Goal: Task Accomplishment & Management: Use online tool/utility

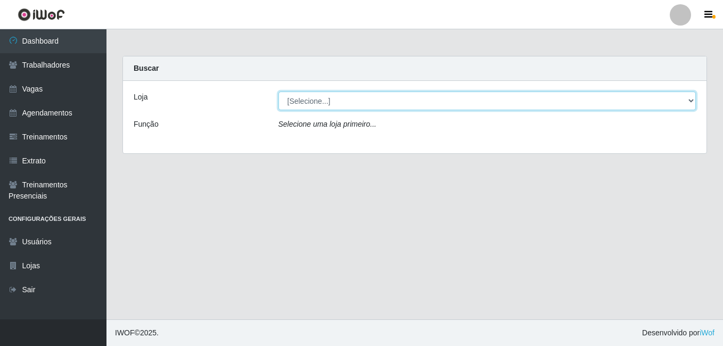
click at [311, 105] on select "[Selecione...] Extremoz Supermercados" at bounding box center [487, 101] width 418 height 19
select select "519"
click at [278, 92] on select "[Selecione...] Extremoz Supermercados" at bounding box center [487, 101] width 418 height 19
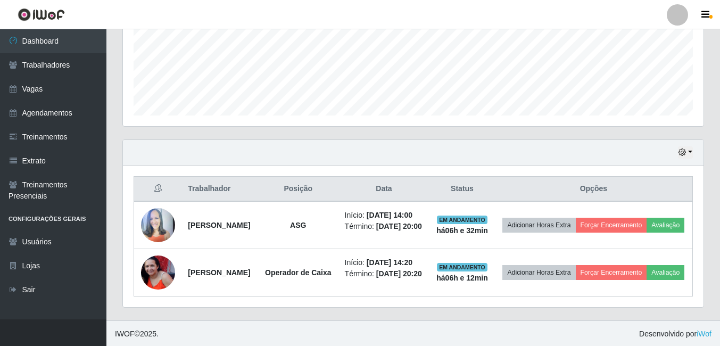
scroll to position [266, 0]
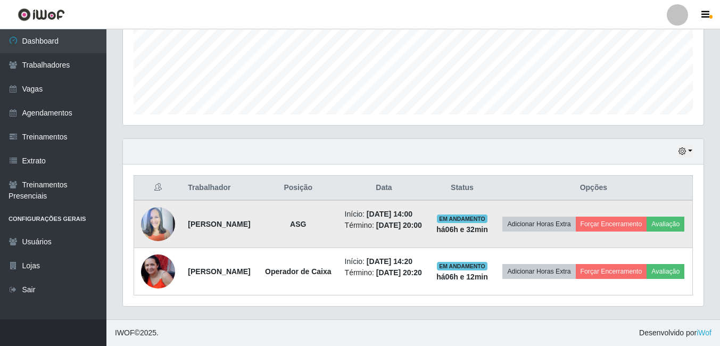
click at [638, 229] on td "Adicionar Horas Extra Forçar Encerramento Avaliação" at bounding box center [594, 224] width 198 height 48
click at [636, 221] on button "Forçar Encerramento" at bounding box center [611, 224] width 71 height 15
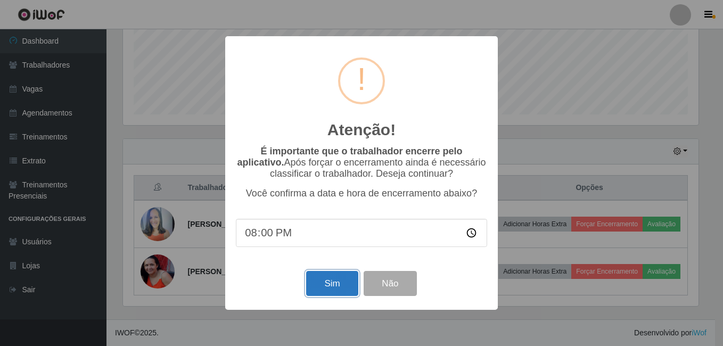
click at [326, 290] on button "Sim" at bounding box center [332, 283] width 52 height 25
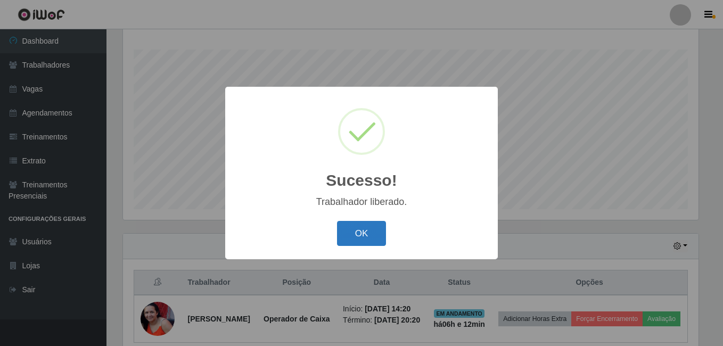
click at [348, 239] on button "OK" at bounding box center [362, 233] width 50 height 25
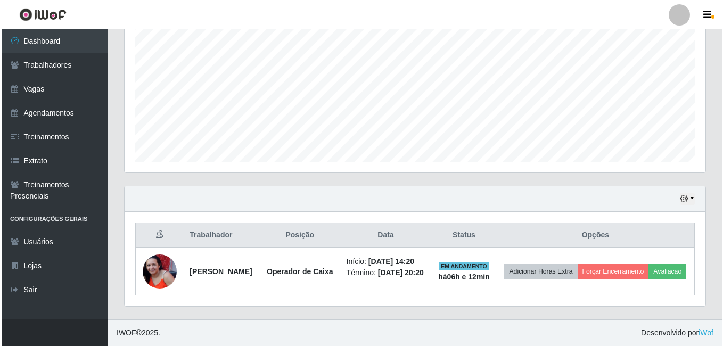
scroll to position [227, 0]
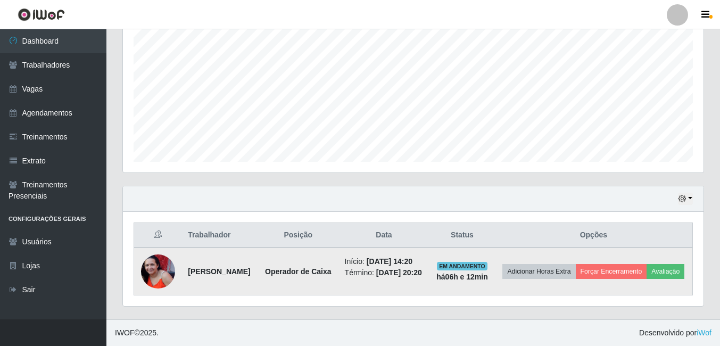
click at [149, 270] on img at bounding box center [158, 271] width 34 height 34
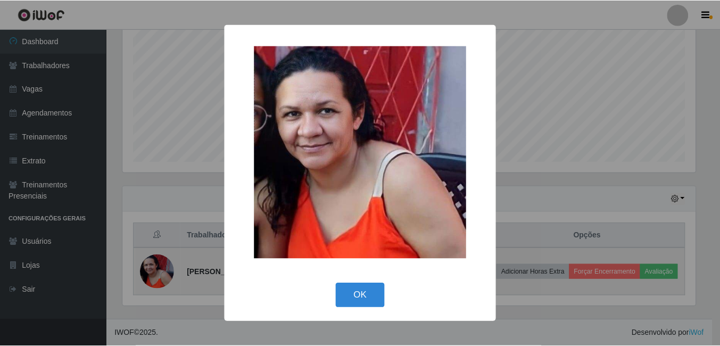
scroll to position [221, 575]
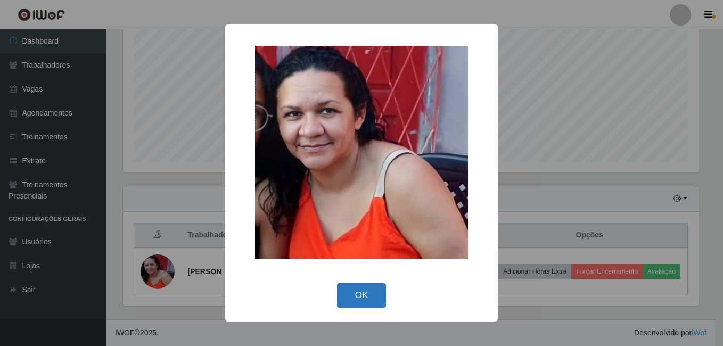
click at [352, 287] on button "OK" at bounding box center [362, 295] width 50 height 25
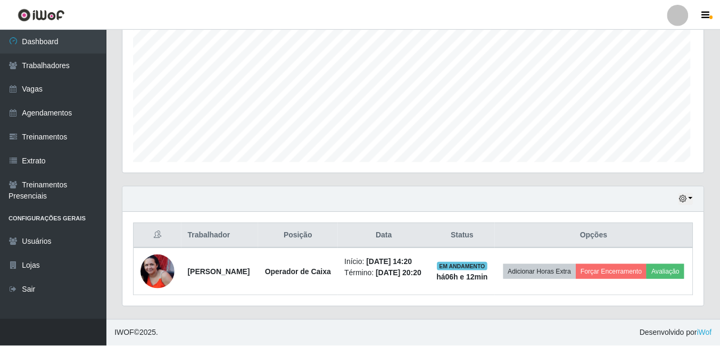
scroll to position [221, 581]
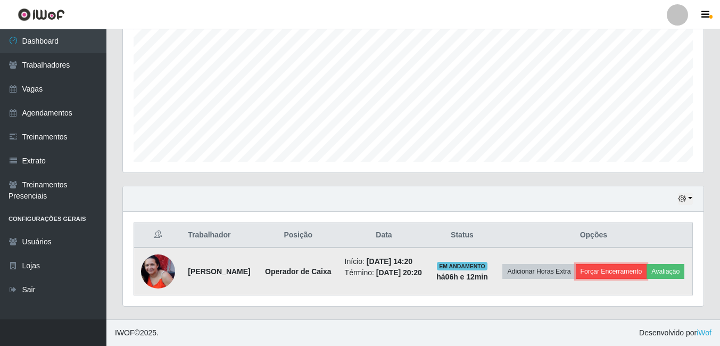
click at [617, 264] on button "Forçar Encerramento" at bounding box center [611, 271] width 71 height 15
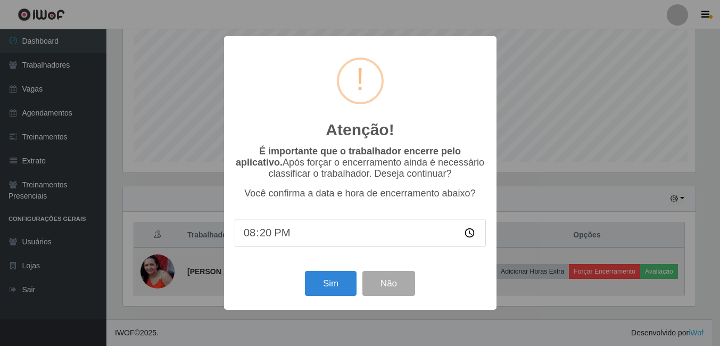
scroll to position [221, 575]
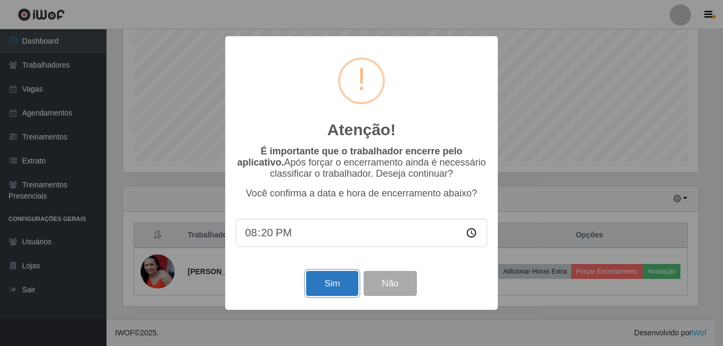
click at [325, 284] on button "Sim" at bounding box center [332, 283] width 52 height 25
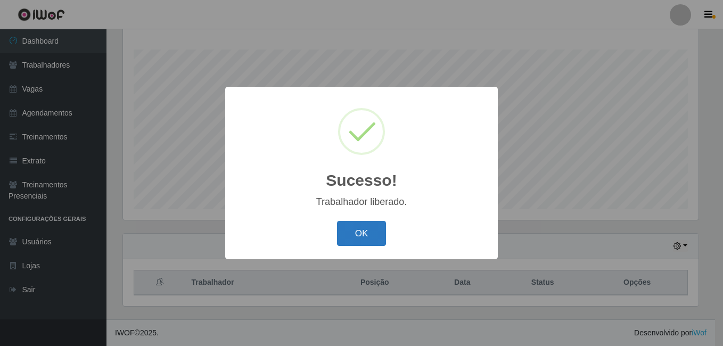
click at [372, 225] on button "OK" at bounding box center [362, 233] width 50 height 25
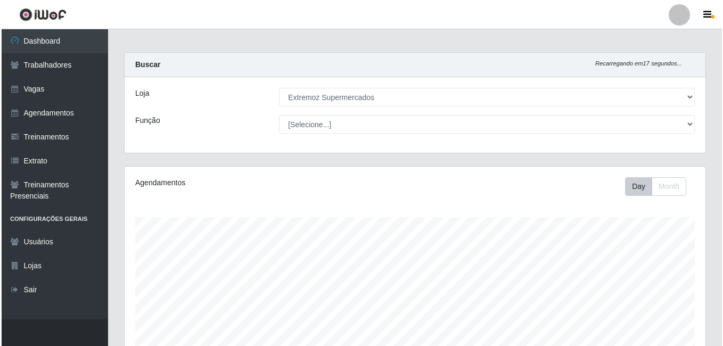
scroll to position [0, 0]
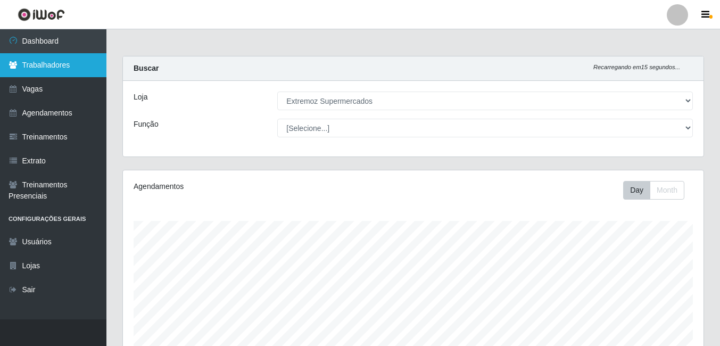
click at [13, 65] on icon at bounding box center [14, 64] width 10 height 7
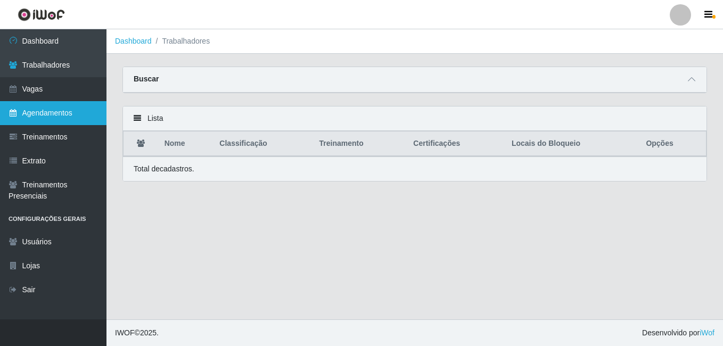
click at [71, 112] on link "Agendamentos" at bounding box center [53, 113] width 106 height 24
